Goal: Transaction & Acquisition: Purchase product/service

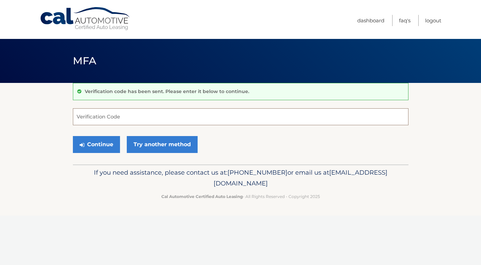
click at [258, 121] on input "Verification Code" at bounding box center [241, 116] width 336 height 17
click at [157, 145] on link "Try another method" at bounding box center [162, 144] width 71 height 17
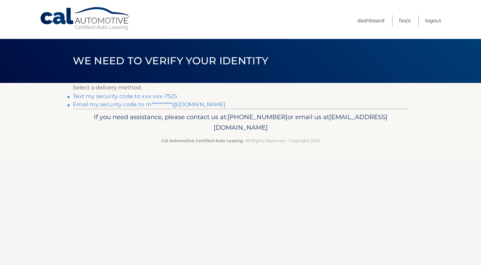
click at [152, 107] on link "**********" at bounding box center [149, 104] width 153 height 6
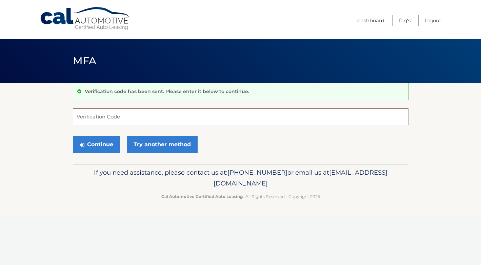
click at [136, 116] on input "Verification Code" at bounding box center [241, 116] width 336 height 17
type input "315187"
click at [96, 145] on button "Continue" at bounding box center [96, 144] width 47 height 17
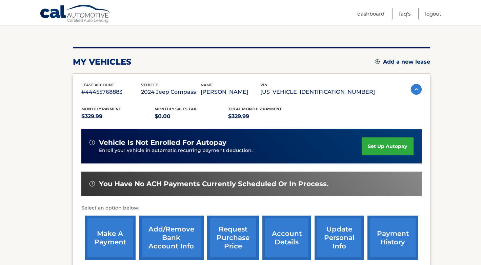
scroll to position [74, 0]
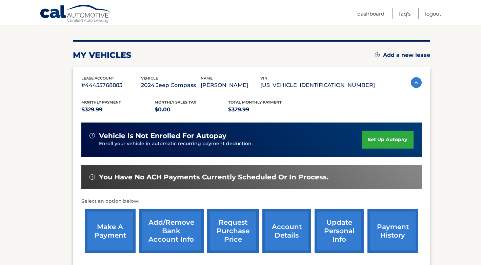
click at [111, 223] on link "make a payment" at bounding box center [110, 231] width 51 height 44
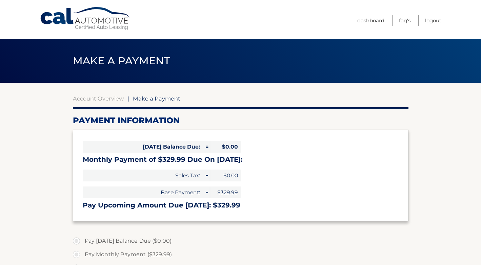
select select "MDU0NTRkYTgtMTBkYi00ZWMxLTgzNmItZGNjNGIwM2JkNzQy"
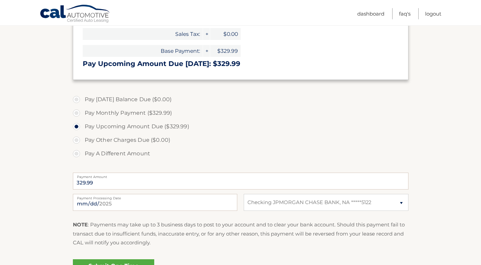
scroll to position [150, 0]
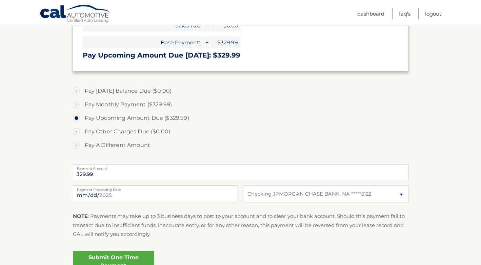
click at [96, 250] on div "Submit One Time Payment" at bounding box center [241, 260] width 336 height 24
click at [96, 254] on link "Submit One Time Payment" at bounding box center [113, 262] width 81 height 22
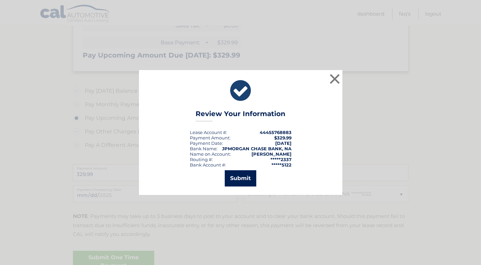
click at [237, 175] on button "Submit" at bounding box center [241, 179] width 32 height 16
